Goal: Task Accomplishment & Management: Use online tool/utility

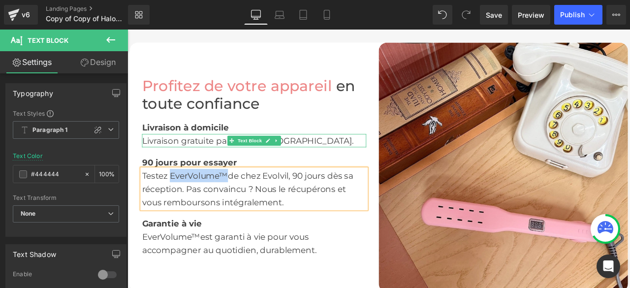
scroll to position [1433, 0]
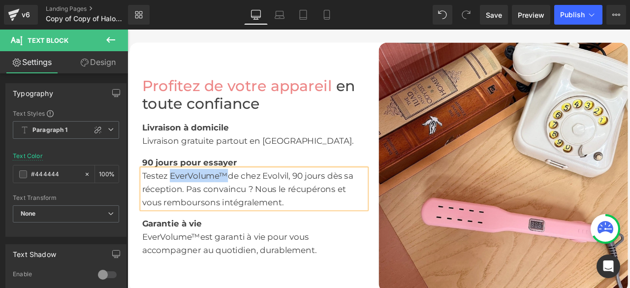
click at [354, 75] on div "Profitez de votre appareil en toute confiance Heading Livraison à domicile Text…" at bounding box center [277, 192] width 295 height 295
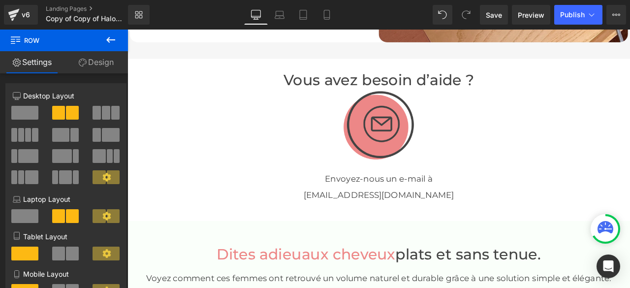
scroll to position [1532, 0]
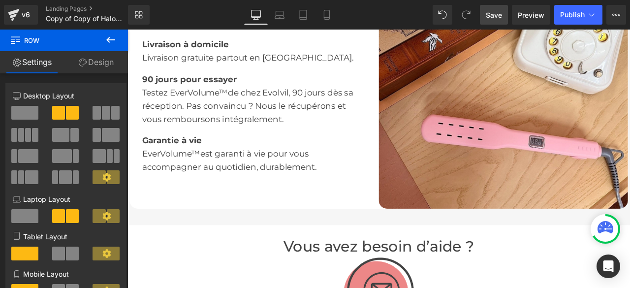
drag, startPoint x: 489, startPoint y: 17, endPoint x: 106, endPoint y: 101, distance: 391.7
click at [489, 17] on span "Save" at bounding box center [494, 15] width 16 height 10
click at [528, 15] on span "Preview" at bounding box center [531, 15] width 27 height 10
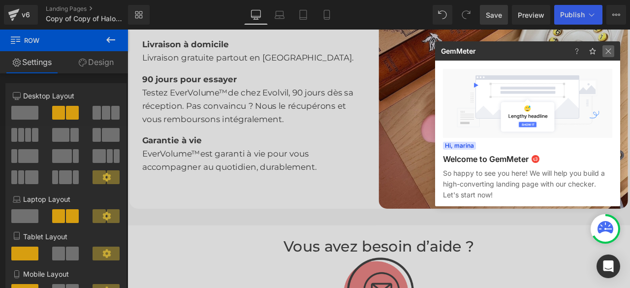
click at [606, 56] on img at bounding box center [609, 51] width 12 height 12
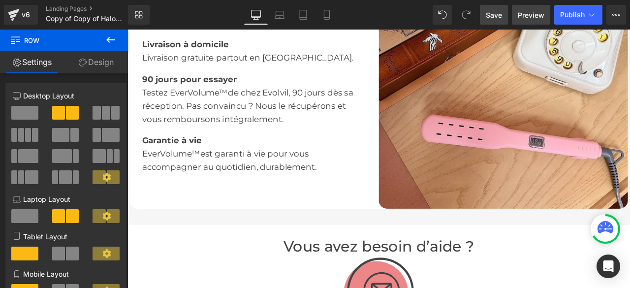
click at [532, 18] on span "Preview" at bounding box center [531, 15] width 27 height 10
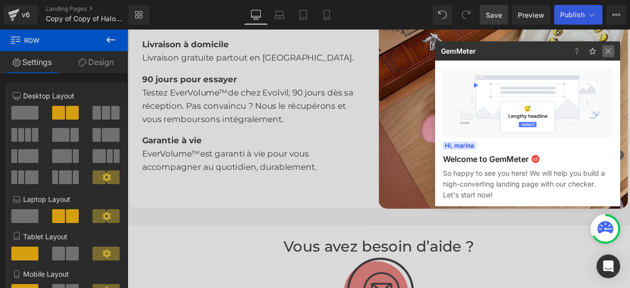
click at [607, 50] on img at bounding box center [609, 51] width 12 height 12
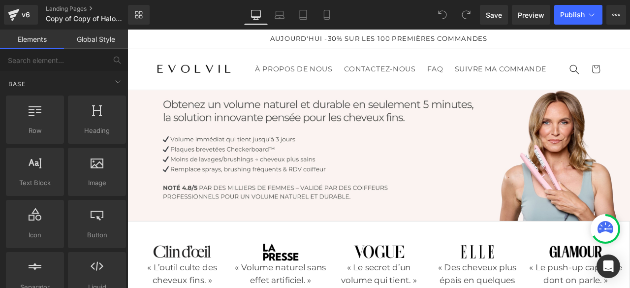
click at [537, 13] on span "Preview" at bounding box center [531, 15] width 27 height 10
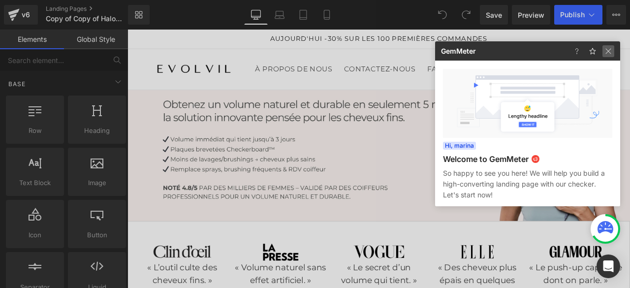
click at [607, 54] on img at bounding box center [609, 51] width 12 height 12
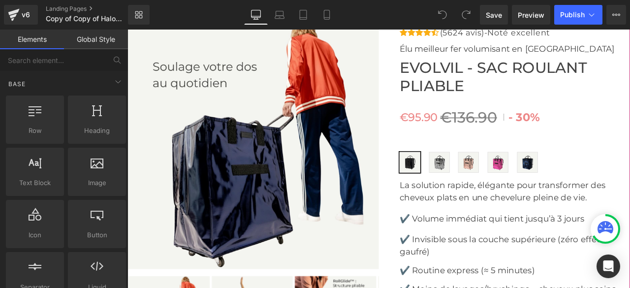
scroll to position [3103, 0]
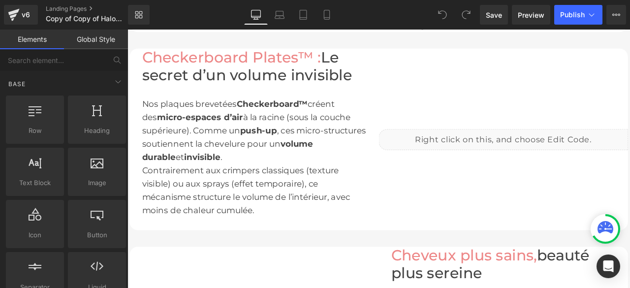
scroll to position [837, 0]
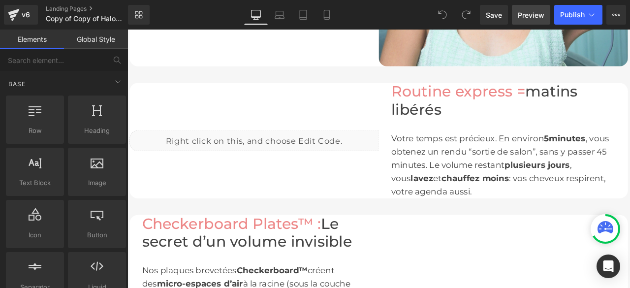
click at [537, 20] on link "Preview" at bounding box center [531, 15] width 38 height 20
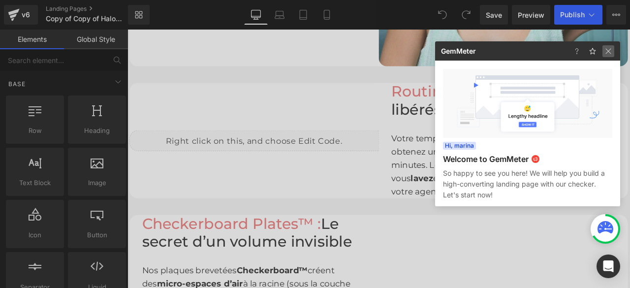
click at [606, 53] on img at bounding box center [609, 51] width 12 height 12
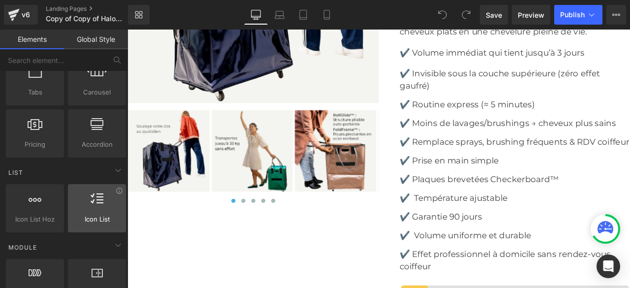
scroll to position [394, 0]
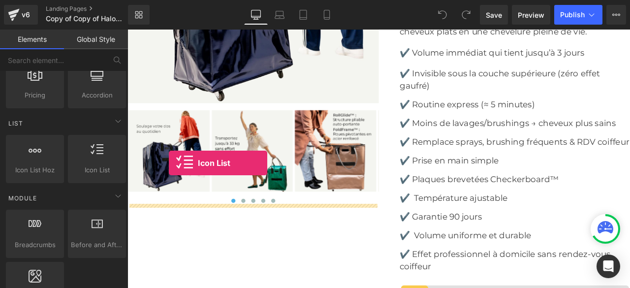
drag, startPoint x: 212, startPoint y: 198, endPoint x: 181, endPoint y: 188, distance: 32.9
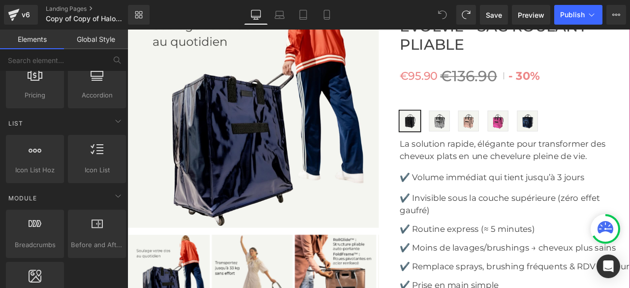
scroll to position [3201, 0]
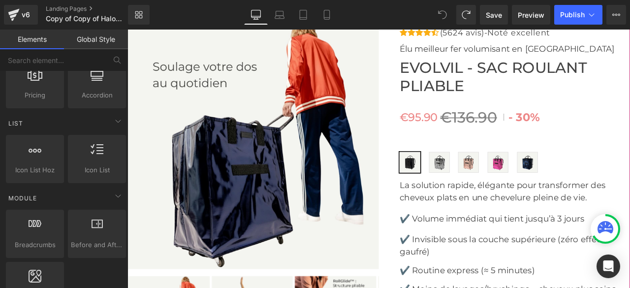
click at [268, 187] on img at bounding box center [277, 165] width 298 height 298
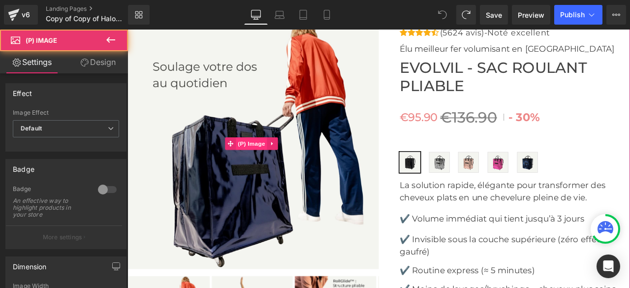
click at [275, 164] on span "(P) Image" at bounding box center [274, 165] width 37 height 15
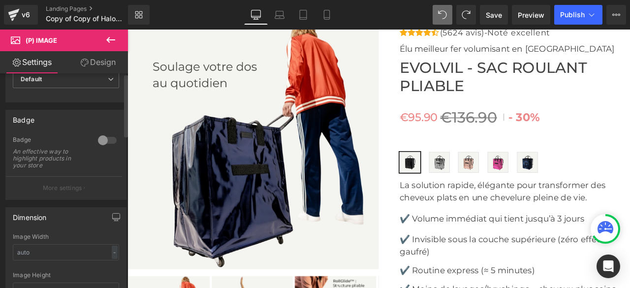
scroll to position [0, 0]
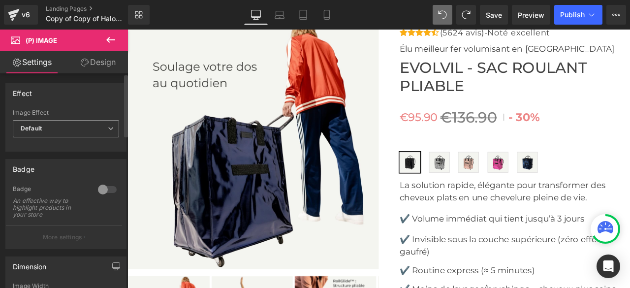
click at [96, 134] on span "Default" at bounding box center [66, 128] width 106 height 17
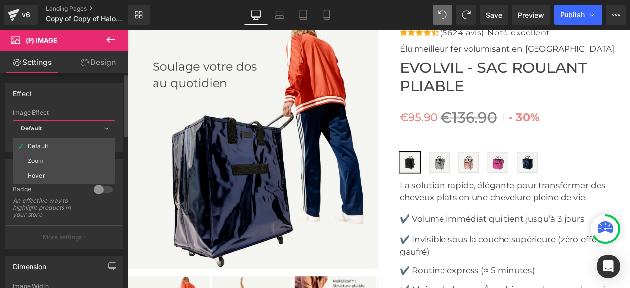
click at [96, 134] on span "Default" at bounding box center [64, 128] width 102 height 17
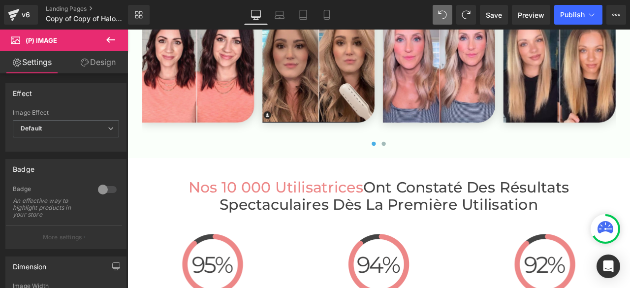
scroll to position [2118, 0]
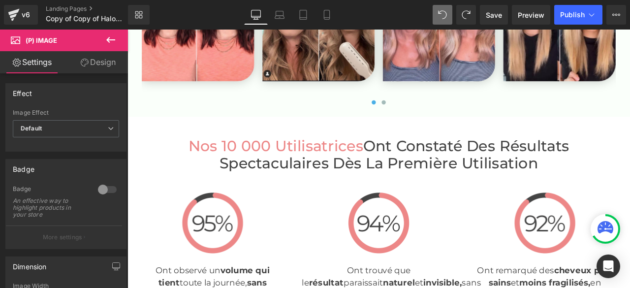
click at [104, 43] on button at bounding box center [111, 41] width 34 height 22
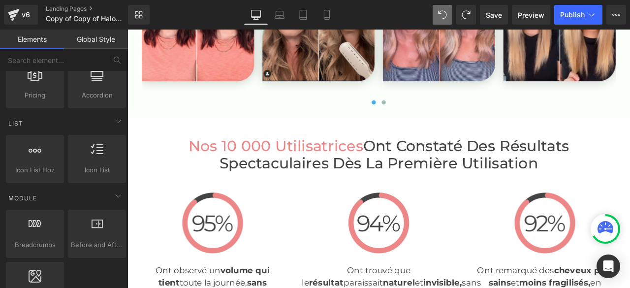
click at [100, 39] on link "Global Style" at bounding box center [96, 40] width 64 height 20
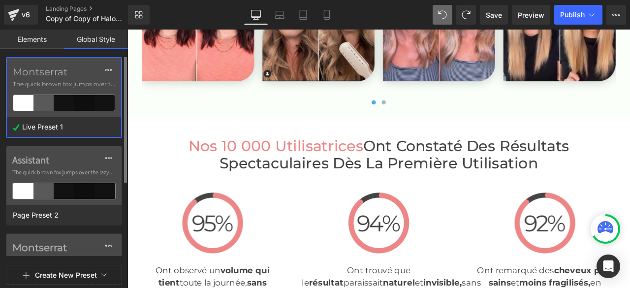
click at [59, 83] on span "The quick brown fox jumps over the lazy..." at bounding box center [64, 84] width 102 height 9
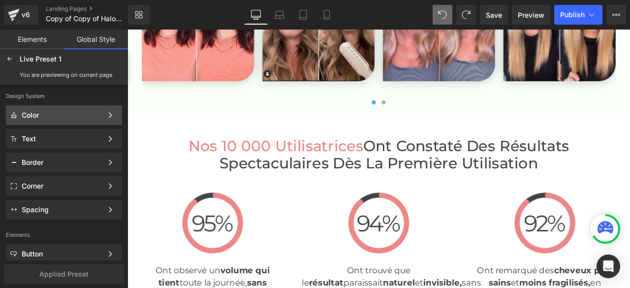
click at [59, 112] on div "Color" at bounding box center [62, 115] width 81 height 8
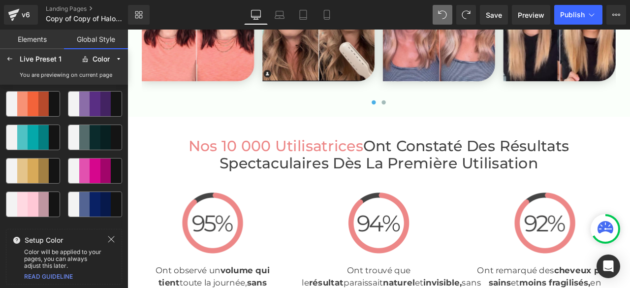
scroll to position [0, 0]
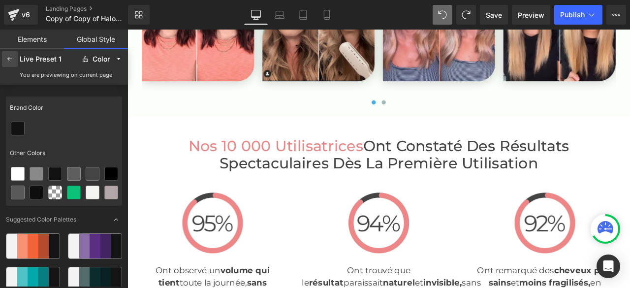
click at [9, 60] on icon at bounding box center [10, 59] width 8 height 8
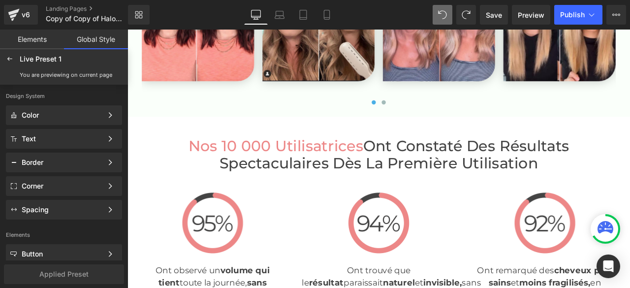
click at [45, 42] on link "Elements" at bounding box center [32, 40] width 64 height 20
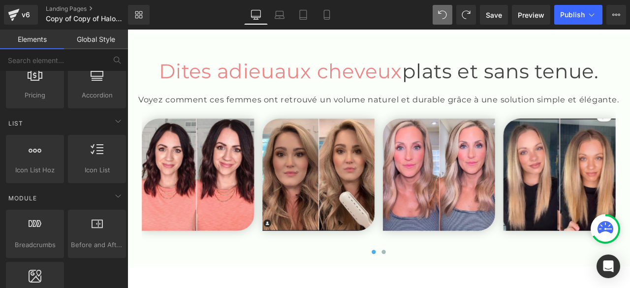
click at [87, 46] on link "Global Style" at bounding box center [96, 40] width 64 height 20
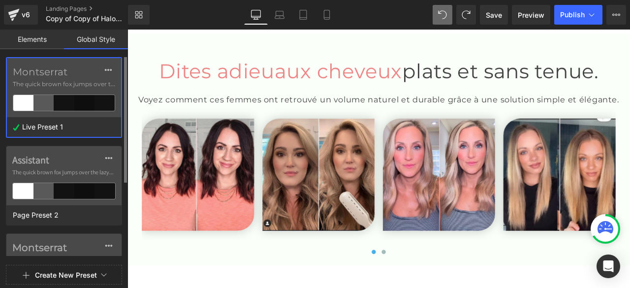
click at [57, 80] on span "The quick brown fox jumps over the lazy..." at bounding box center [64, 84] width 102 height 9
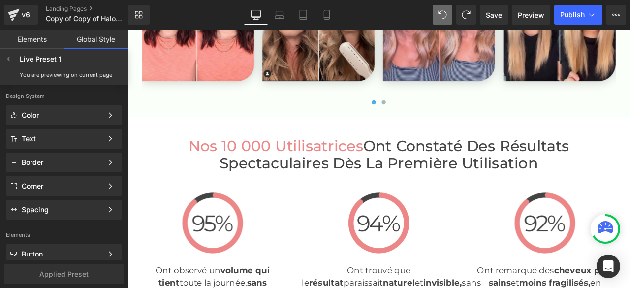
click at [78, 46] on link "Global Style" at bounding box center [96, 40] width 64 height 20
click at [6, 62] on icon at bounding box center [10, 59] width 8 height 8
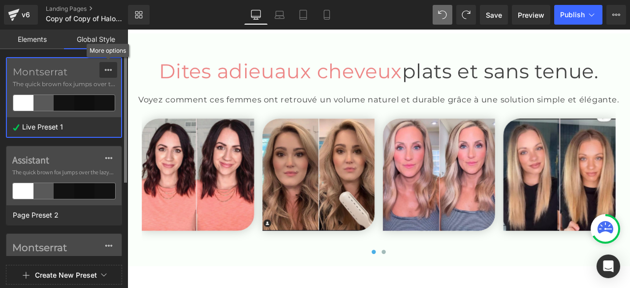
click at [105, 70] on icon at bounding box center [108, 70] width 7 height 2
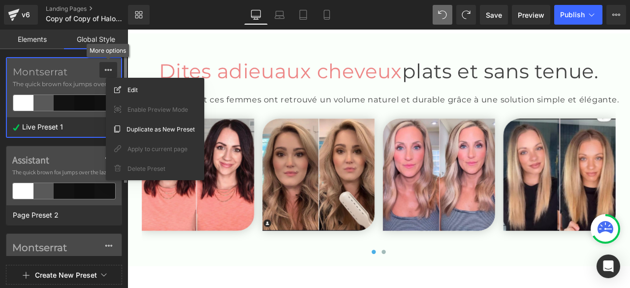
click at [105, 70] on icon at bounding box center [108, 70] width 7 height 2
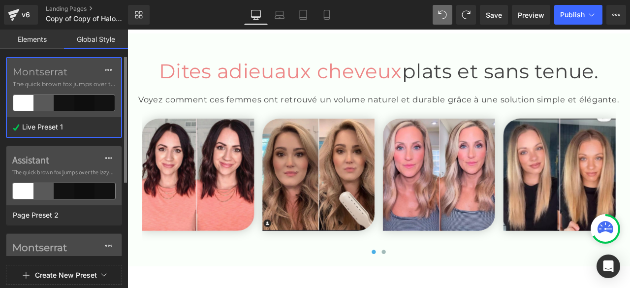
click at [65, 83] on span "The quick brown fox jumps over the lazy..." at bounding box center [64, 84] width 102 height 9
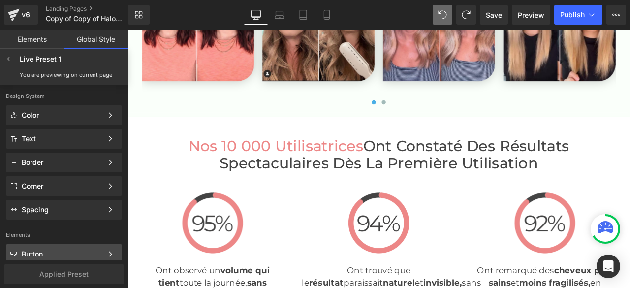
click at [56, 253] on div "Button" at bounding box center [62, 254] width 81 height 8
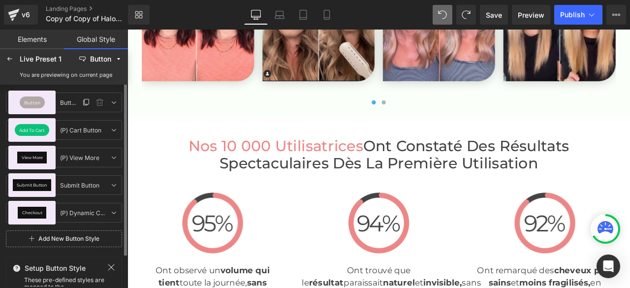
click at [41, 105] on div "Button" at bounding box center [32, 103] width 25 height 12
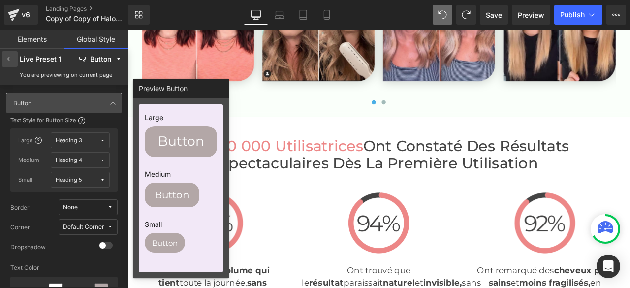
click at [11, 58] on icon at bounding box center [10, 59] width 8 height 8
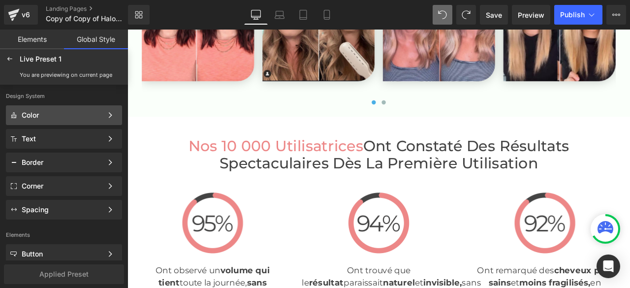
click at [27, 116] on div "Color" at bounding box center [62, 115] width 81 height 8
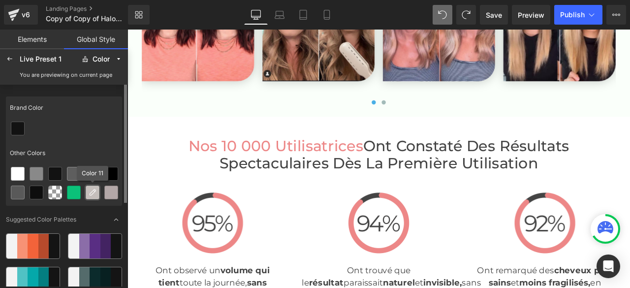
click at [92, 191] on icon at bounding box center [93, 193] width 8 height 8
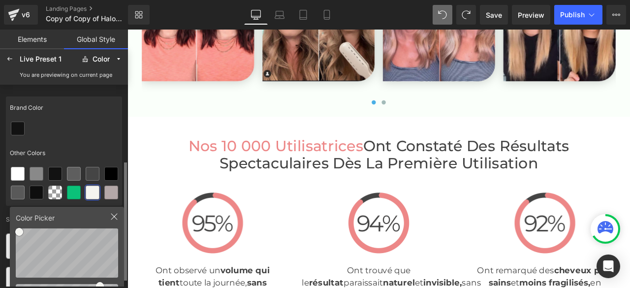
scroll to position [142, 0]
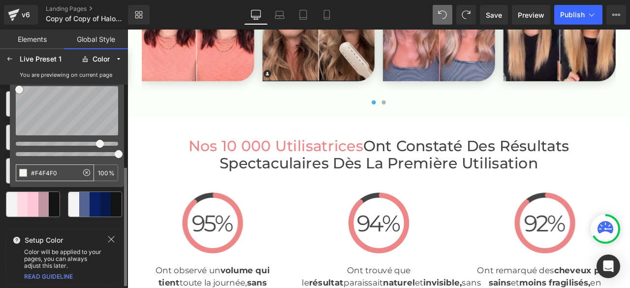
click at [71, 176] on input "#F4F4F0" at bounding box center [47, 173] width 62 height 16
drag, startPoint x: 70, startPoint y: 174, endPoint x: 28, endPoint y: 171, distance: 42.0
click at [28, 171] on input "#F4F4F0" at bounding box center [47, 173] width 62 height 16
click at [23, 173] on div at bounding box center [23, 173] width 8 height 8
type input "#E3B8B8"
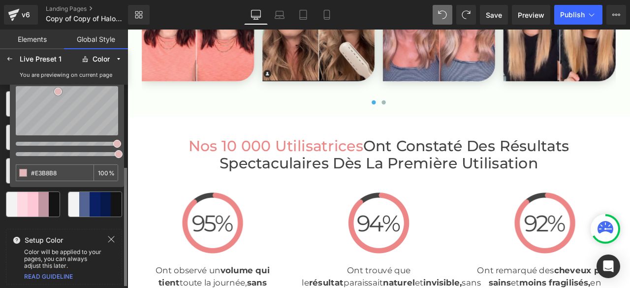
drag, startPoint x: 66, startPoint y: 176, endPoint x: 27, endPoint y: 176, distance: 39.9
click at [27, 176] on div "#E3B8B8 100 %" at bounding box center [67, 172] width 102 height 17
type input "#ED8787"
click at [23, 174] on div at bounding box center [23, 173] width 8 height 8
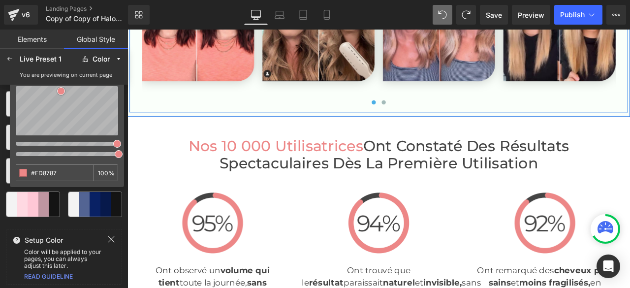
click at [130, 86] on div "Dites adieu aux cheveux plats et sans tenue. Heading Voyez comment ces femmes o…" at bounding box center [425, 10] width 591 height 226
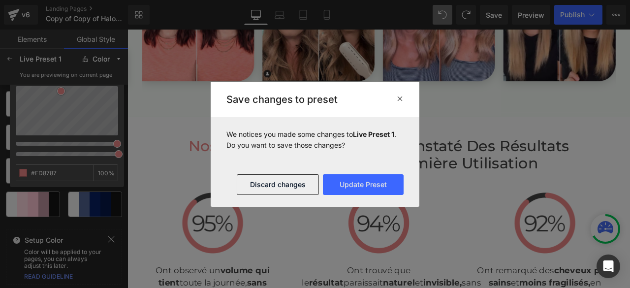
click at [402, 100] on icon at bounding box center [399, 99] width 7 height 8
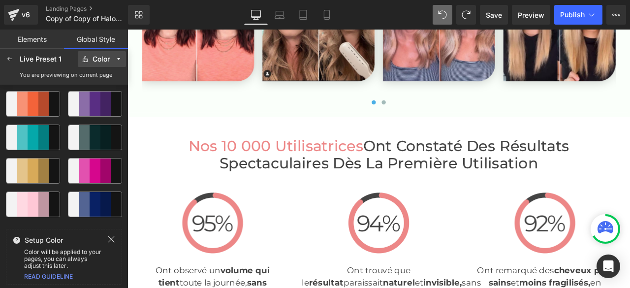
click at [98, 61] on div "Color" at bounding box center [101, 59] width 17 height 7
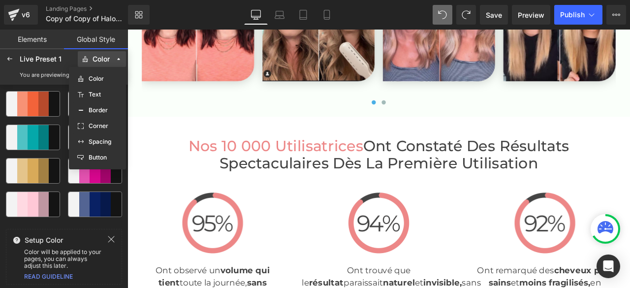
click at [98, 61] on div "Color" at bounding box center [101, 59] width 17 height 7
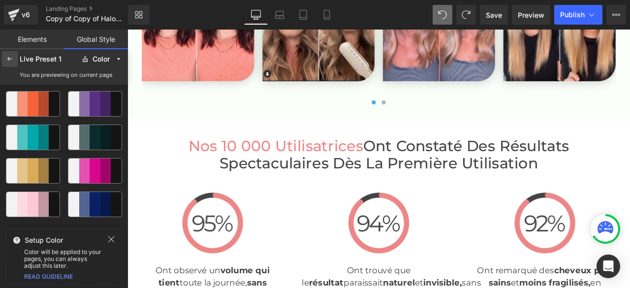
click at [8, 61] on icon at bounding box center [10, 59] width 8 height 8
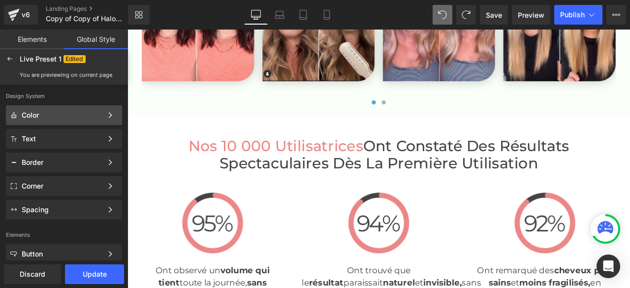
click at [49, 115] on div "Color" at bounding box center [62, 115] width 81 height 8
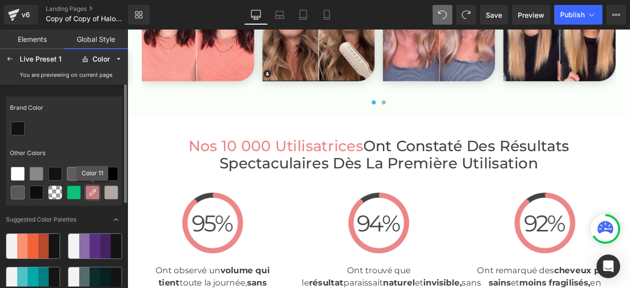
click at [92, 192] on icon at bounding box center [93, 193] width 8 height 8
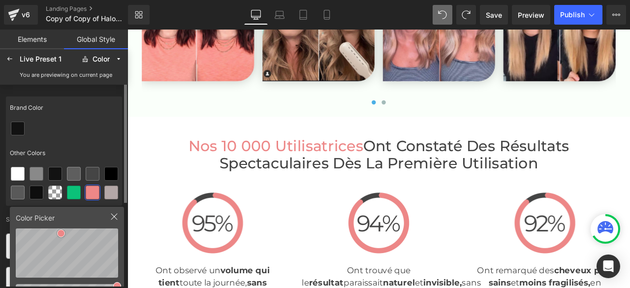
click at [112, 216] on icon at bounding box center [114, 217] width 8 height 8
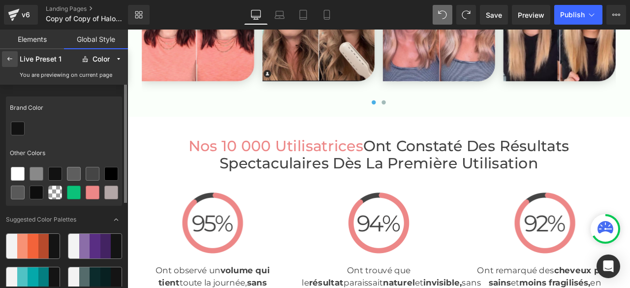
click at [8, 59] on icon at bounding box center [10, 59] width 8 height 8
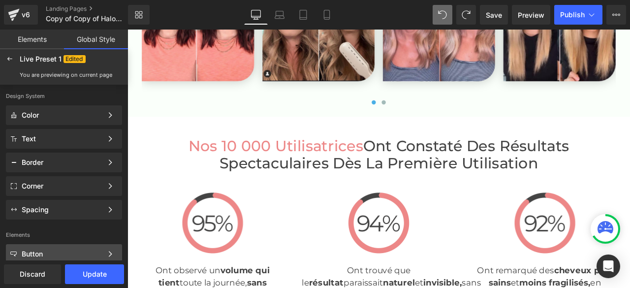
click at [53, 255] on div "Button" at bounding box center [62, 254] width 81 height 8
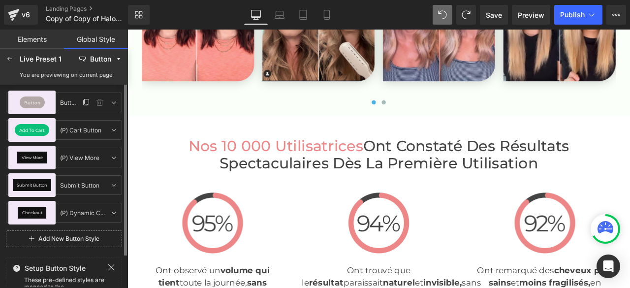
click at [26, 101] on span "Button" at bounding box center [32, 102] width 16 height 4
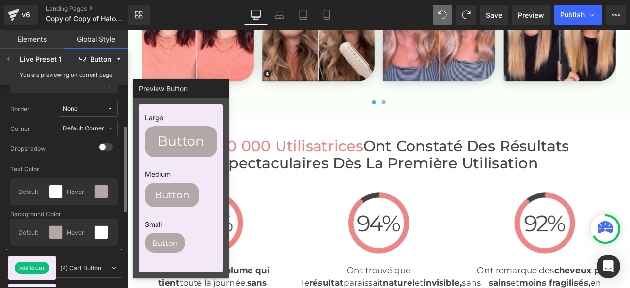
scroll to position [148, 0]
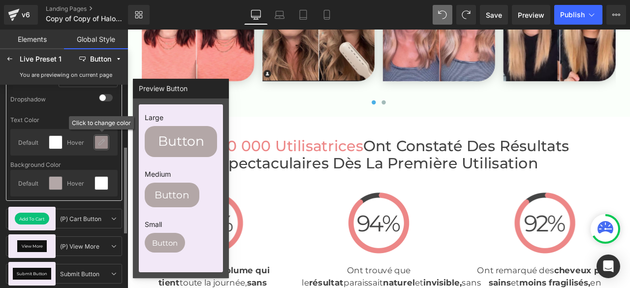
click at [100, 141] on icon at bounding box center [102, 142] width 8 height 8
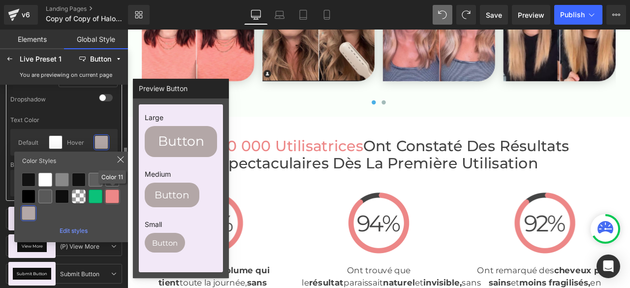
click at [110, 198] on div at bounding box center [112, 197] width 14 height 14
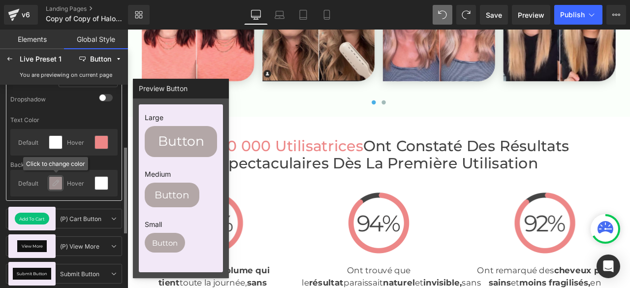
click at [55, 183] on icon at bounding box center [56, 183] width 8 height 8
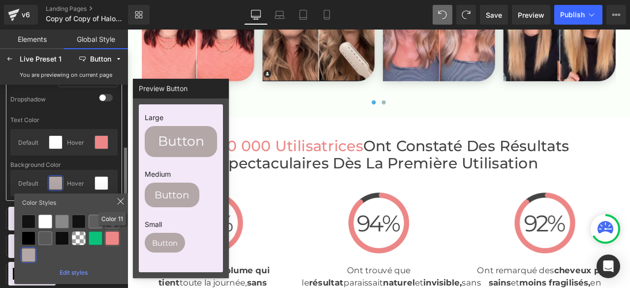
click at [113, 238] on div at bounding box center [112, 238] width 14 height 14
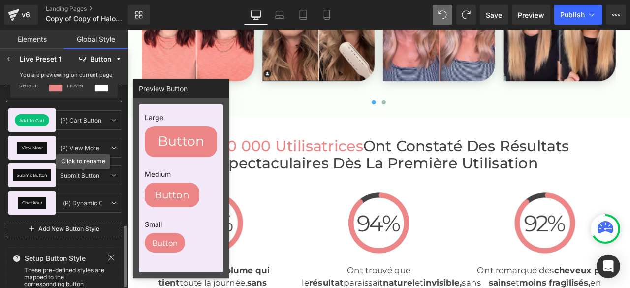
scroll to position [272, 0]
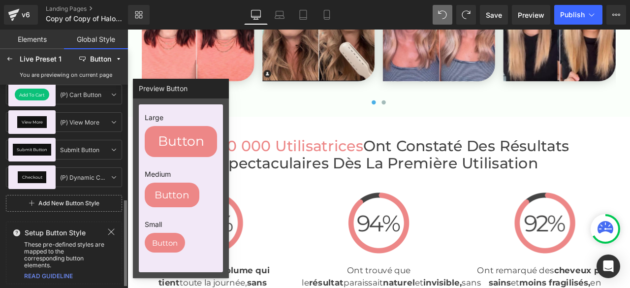
click at [110, 232] on icon at bounding box center [111, 232] width 6 height 6
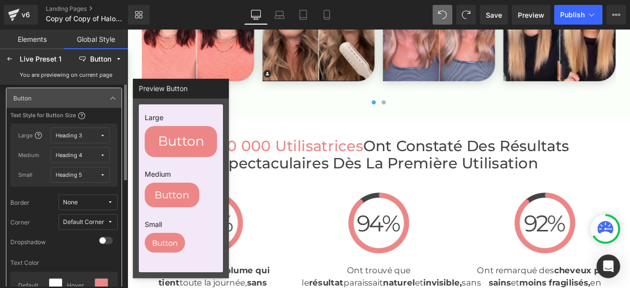
scroll to position [0, 0]
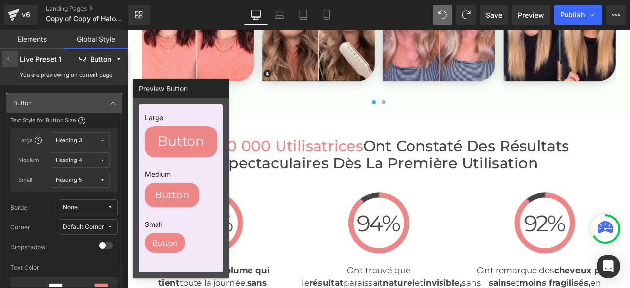
click at [10, 58] on icon at bounding box center [10, 59] width 8 height 8
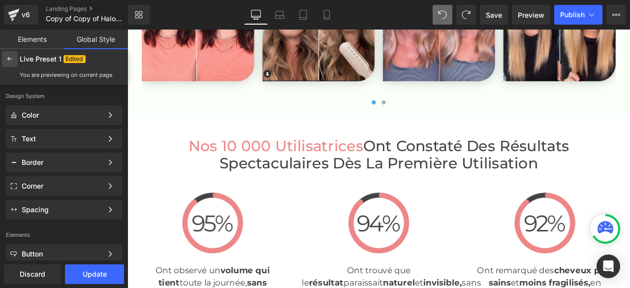
click at [10, 59] on icon at bounding box center [10, 59] width 8 height 8
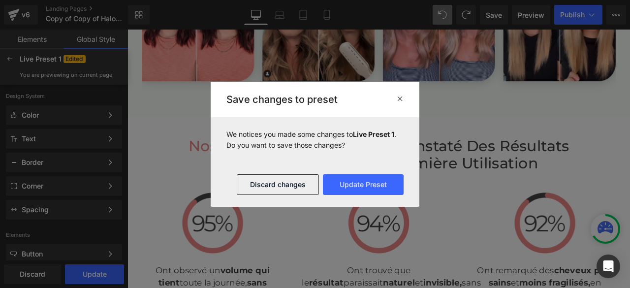
click at [400, 96] on icon at bounding box center [399, 99] width 7 height 8
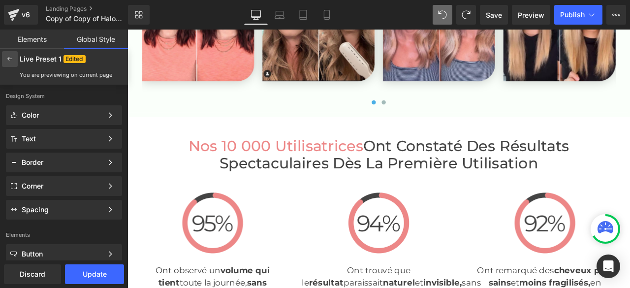
click at [11, 59] on icon at bounding box center [10, 59] width 8 height 8
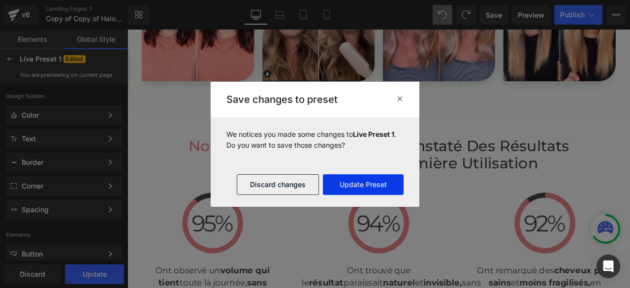
click at [381, 186] on button "Update Preset" at bounding box center [363, 184] width 81 height 21
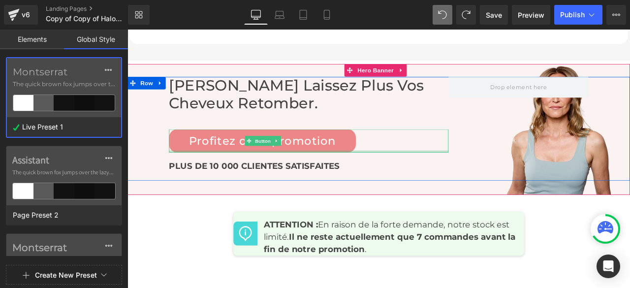
scroll to position [4235, 0]
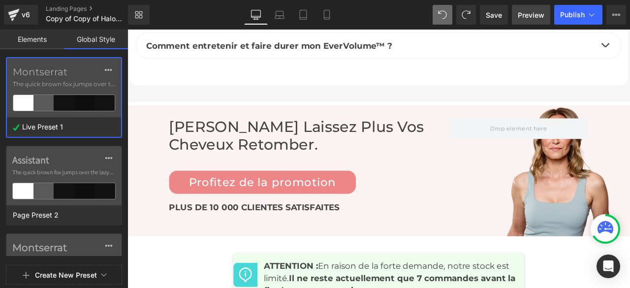
click at [524, 13] on span "Preview" at bounding box center [531, 15] width 27 height 10
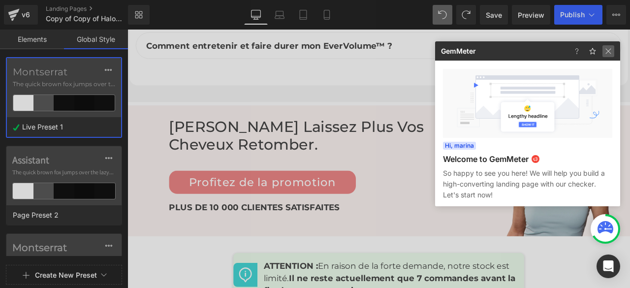
click at [614, 51] on img at bounding box center [609, 51] width 12 height 12
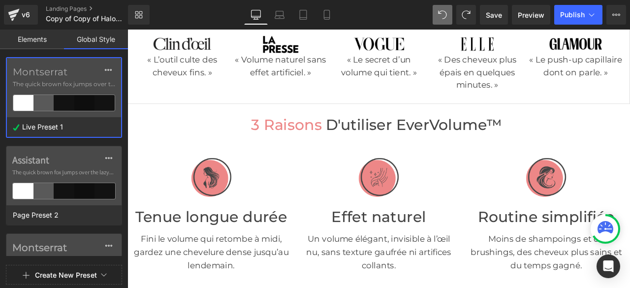
scroll to position [0, 0]
